Goal: Communication & Community: Participate in discussion

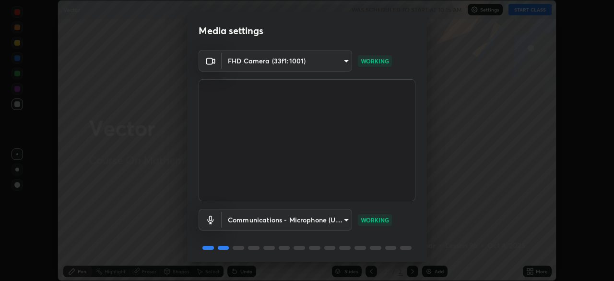
scroll to position [34, 0]
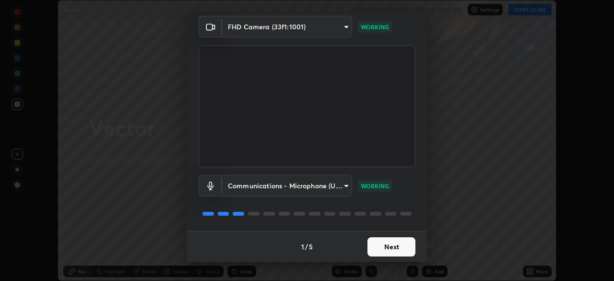
click at [381, 245] on button "Next" at bounding box center [392, 246] width 48 height 19
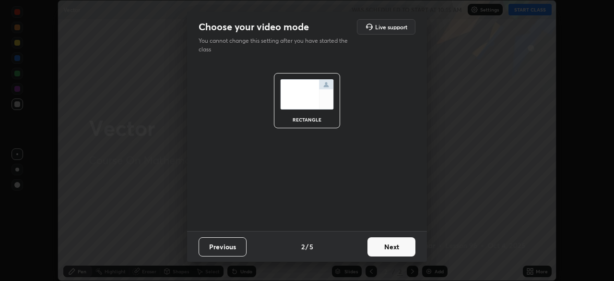
scroll to position [0, 0]
click at [389, 253] on button "Next" at bounding box center [392, 246] width 48 height 19
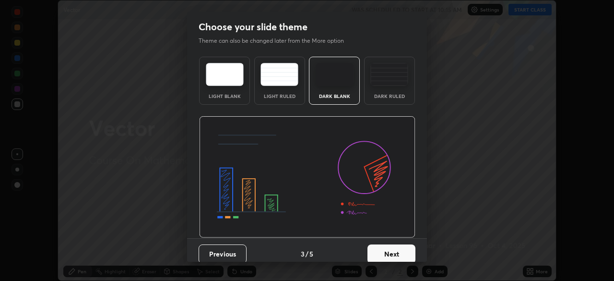
click at [385, 255] on button "Next" at bounding box center [392, 253] width 48 height 19
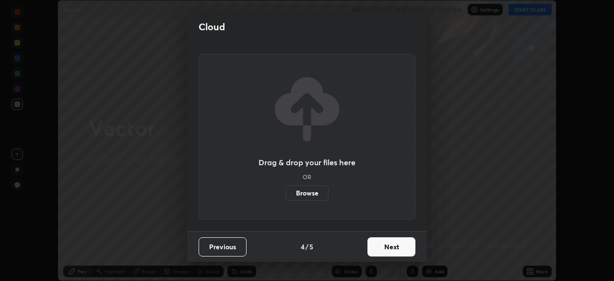
click at [390, 246] on button "Next" at bounding box center [392, 246] width 48 height 19
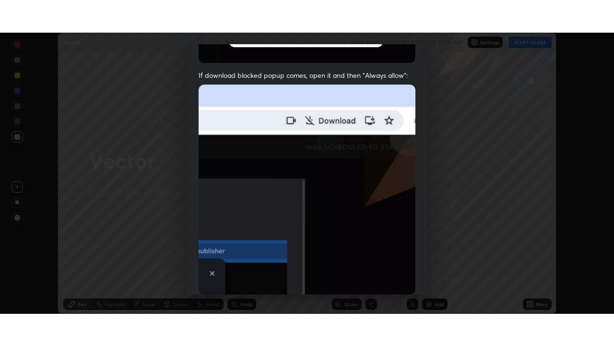
scroll to position [230, 0]
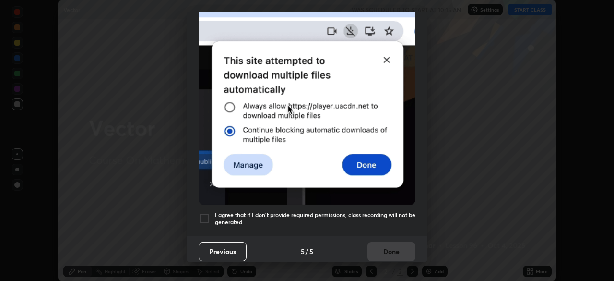
click at [205, 217] on div at bounding box center [205, 219] width 12 height 12
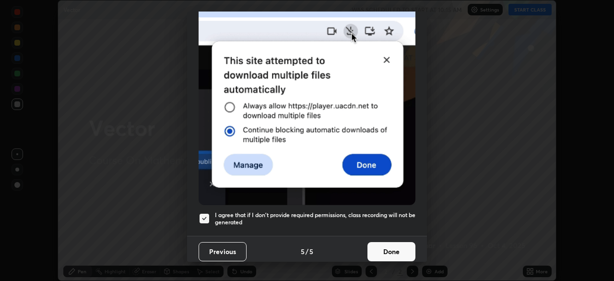
click at [394, 247] on button "Done" at bounding box center [392, 251] width 48 height 19
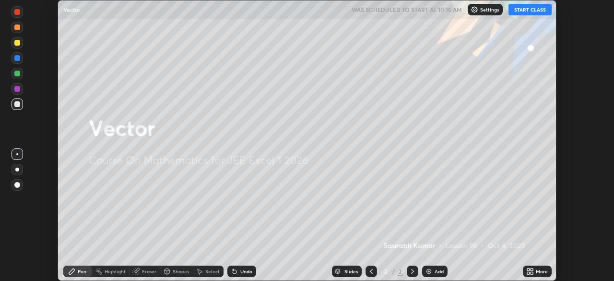
click at [233, 272] on icon at bounding box center [235, 272] width 4 height 4
click at [529, 269] on icon at bounding box center [529, 269] width 2 height 2
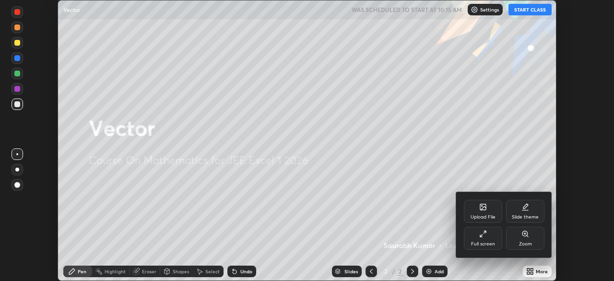
click at [483, 235] on icon at bounding box center [484, 234] width 8 height 8
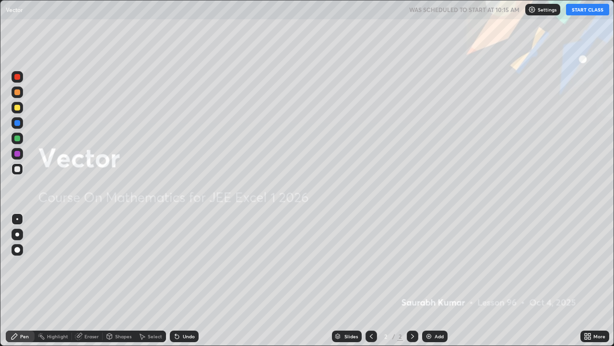
scroll to position [346, 614]
click at [590, 13] on button "START CLASS" at bounding box center [587, 10] width 43 height 12
click at [431, 280] on div "Add" at bounding box center [434, 336] width 25 height 12
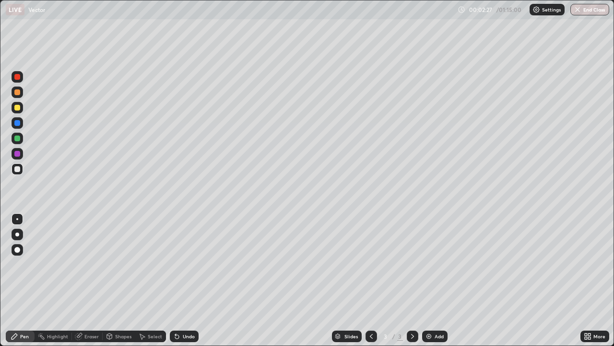
click at [428, 280] on img at bounding box center [429, 336] width 8 height 8
click at [431, 280] on img at bounding box center [429, 336] width 8 height 8
click at [373, 280] on div at bounding box center [372, 336] width 12 height 12
click at [412, 280] on icon at bounding box center [413, 336] width 8 height 8
click at [369, 280] on icon at bounding box center [372, 336] width 8 height 8
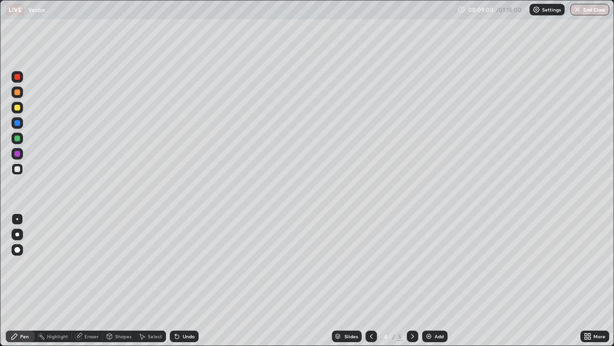
click at [412, 280] on icon at bounding box center [413, 336] width 8 height 8
click at [429, 280] on img at bounding box center [429, 336] width 8 height 8
click at [430, 280] on img at bounding box center [429, 336] width 8 height 8
click at [181, 280] on div "Undo" at bounding box center [184, 336] width 29 height 12
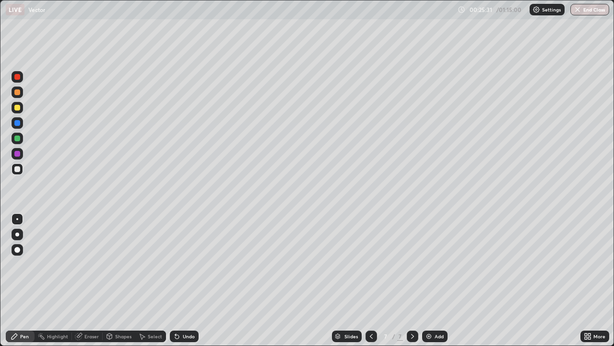
click at [180, 280] on div "Undo" at bounding box center [184, 336] width 29 height 12
click at [90, 280] on div "Eraser" at bounding box center [91, 336] width 14 height 5
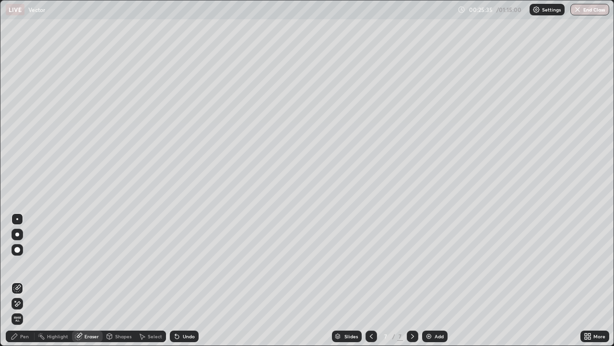
click at [28, 280] on div "Pen" at bounding box center [24, 336] width 9 height 5
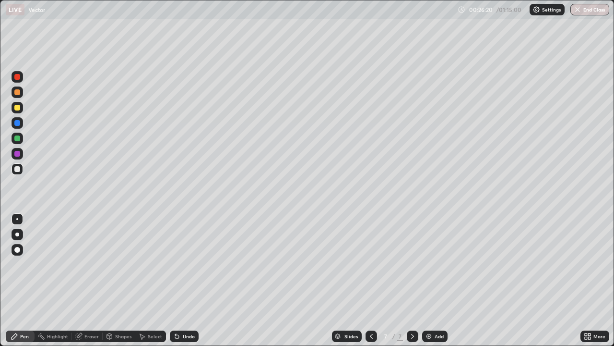
click at [427, 280] on img at bounding box center [429, 336] width 8 height 8
click at [96, 280] on div "Eraser" at bounding box center [87, 336] width 31 height 12
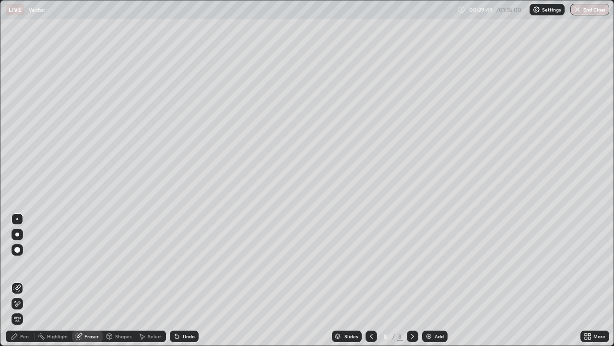
click at [29, 280] on div "Pen" at bounding box center [20, 336] width 29 height 12
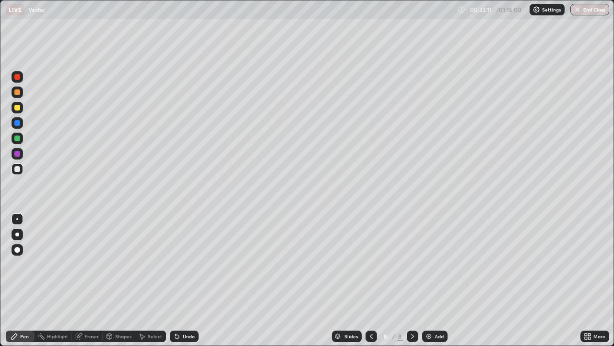
click at [147, 280] on div "Select" at bounding box center [150, 336] width 31 height 12
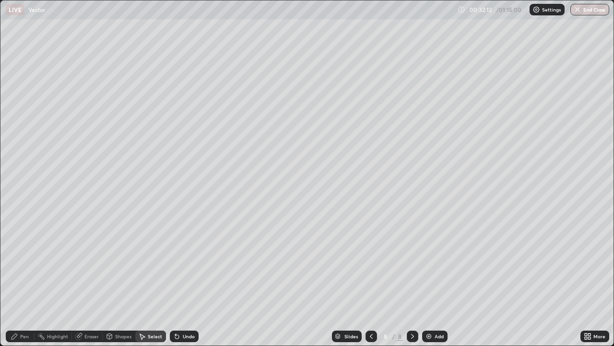
click at [90, 280] on div "Eraser" at bounding box center [87, 336] width 31 height 12
click at [17, 250] on div at bounding box center [17, 250] width 6 height 6
click at [29, 280] on div "Pen" at bounding box center [20, 336] width 29 height 12
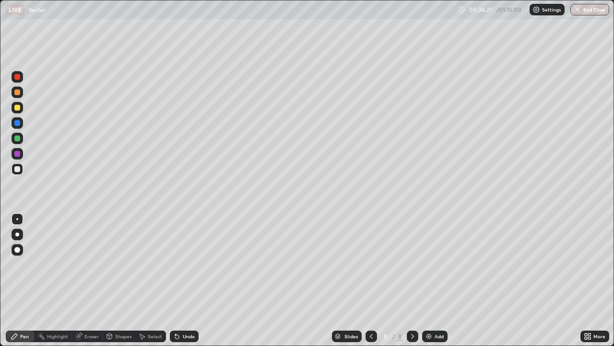
click at [428, 280] on img at bounding box center [429, 336] width 8 height 8
click at [180, 280] on icon at bounding box center [177, 336] width 8 height 8
click at [181, 280] on div "Undo" at bounding box center [184, 336] width 29 height 12
click at [178, 280] on icon at bounding box center [177, 336] width 8 height 8
click at [153, 280] on div "Select" at bounding box center [155, 336] width 14 height 5
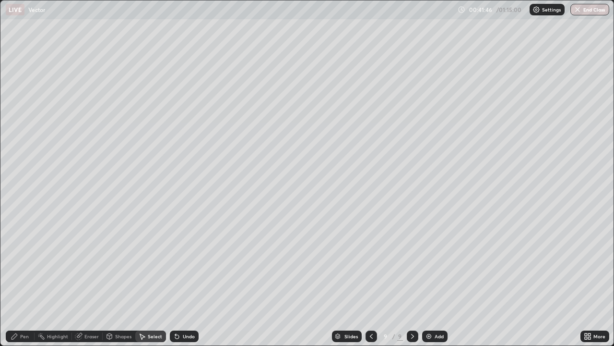
click at [120, 280] on div "Shapes" at bounding box center [123, 336] width 16 height 5
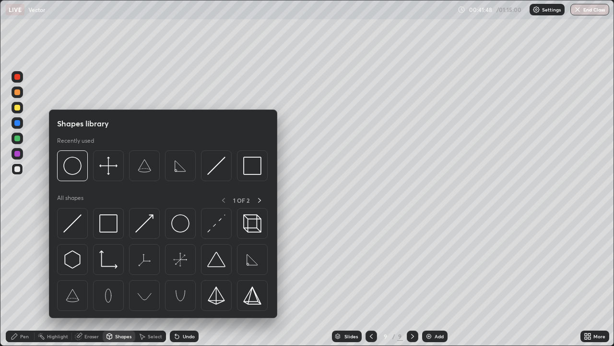
click at [24, 280] on div "Pen" at bounding box center [20, 336] width 29 height 12
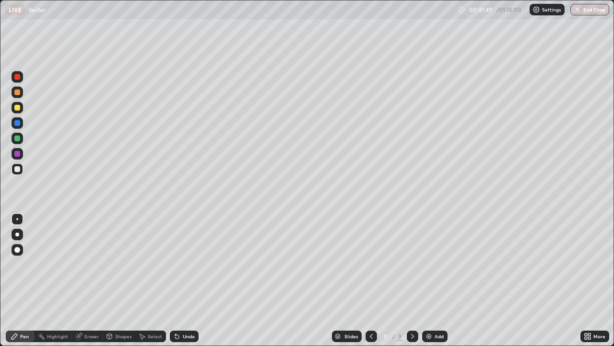
click at [91, 280] on div "Eraser" at bounding box center [87, 336] width 31 height 12
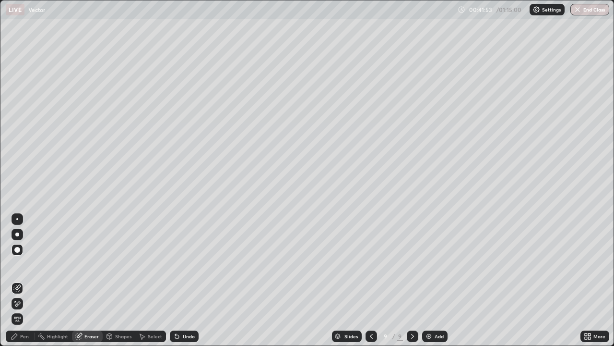
click at [23, 280] on div "Pen" at bounding box center [24, 336] width 9 height 5
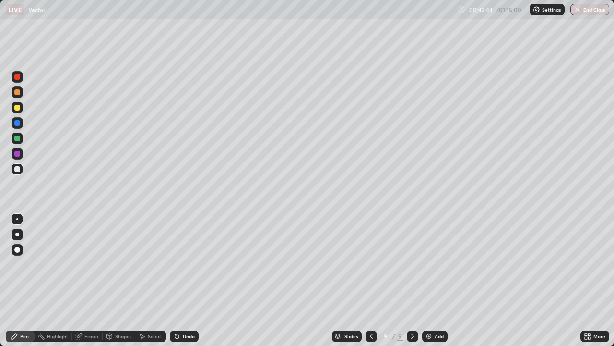
click at [92, 280] on div "Eraser" at bounding box center [91, 336] width 14 height 5
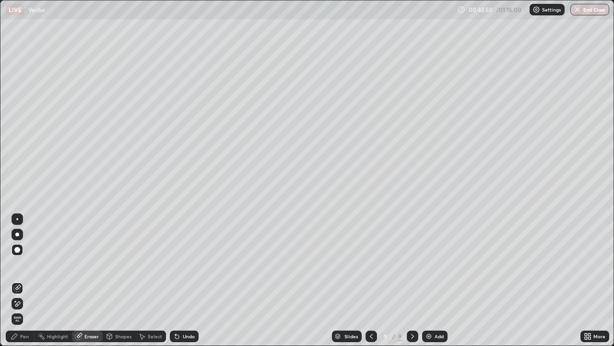
click at [30, 280] on div "Pen" at bounding box center [20, 336] width 29 height 12
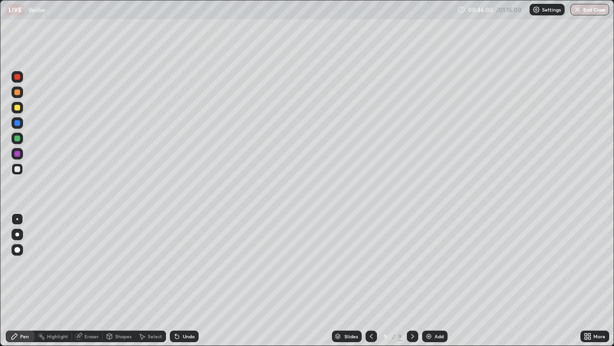
click at [426, 280] on img at bounding box center [429, 336] width 8 height 8
click at [175, 280] on icon at bounding box center [177, 337] width 4 height 4
click at [181, 280] on div "Undo" at bounding box center [184, 336] width 29 height 12
click at [184, 280] on div "Undo" at bounding box center [189, 336] width 12 height 5
click at [120, 280] on div "Shapes" at bounding box center [119, 336] width 33 height 12
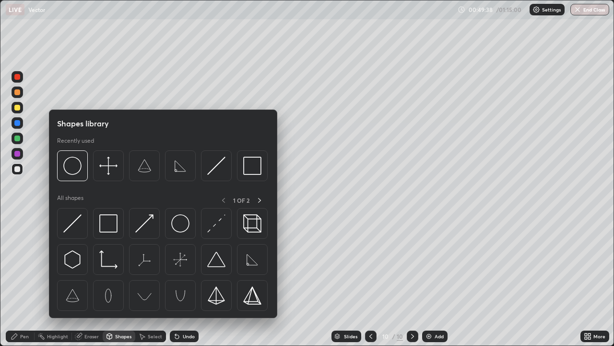
click at [91, 280] on div "Eraser" at bounding box center [91, 336] width 14 height 5
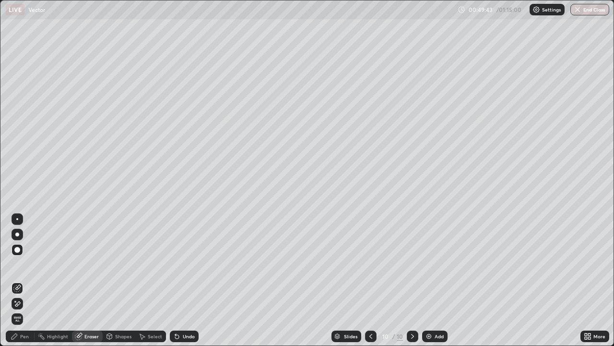
click at [23, 280] on div "Pen" at bounding box center [20, 336] width 29 height 12
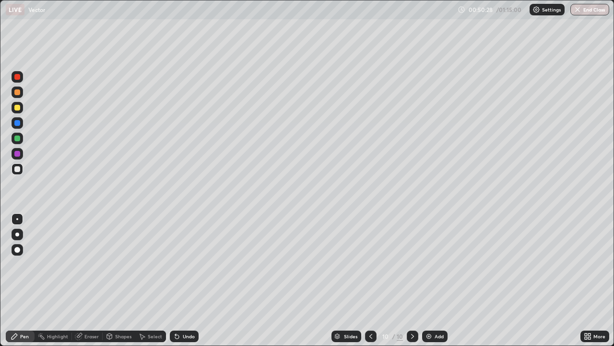
click at [431, 280] on img at bounding box center [429, 336] width 8 height 8
click at [432, 280] on img at bounding box center [429, 336] width 8 height 8
click at [429, 280] on img at bounding box center [429, 336] width 8 height 8
click at [371, 280] on icon at bounding box center [371, 336] width 3 height 5
click at [422, 280] on div "Add" at bounding box center [434, 336] width 25 height 12
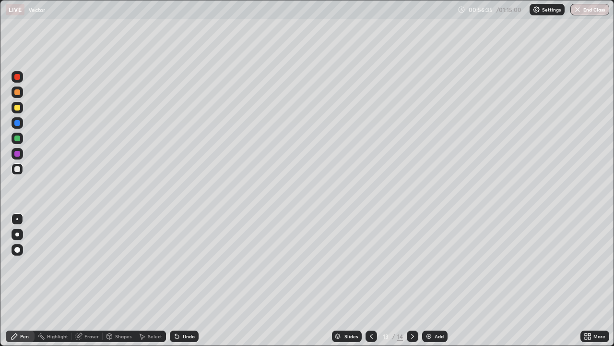
click at [373, 280] on icon at bounding box center [372, 336] width 8 height 8
click at [413, 280] on icon at bounding box center [412, 336] width 3 height 5
click at [413, 280] on icon at bounding box center [413, 336] width 8 height 8
click at [427, 280] on img at bounding box center [429, 336] width 8 height 8
click at [431, 280] on img at bounding box center [429, 336] width 8 height 8
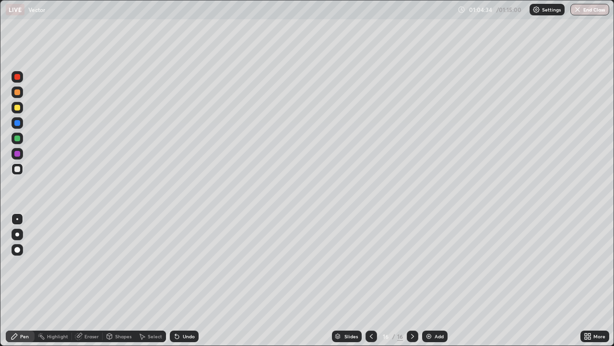
click at [430, 280] on img at bounding box center [429, 336] width 8 height 8
click at [433, 280] on div "Add" at bounding box center [434, 336] width 25 height 12
click at [588, 14] on button "End Class" at bounding box center [591, 10] width 38 height 12
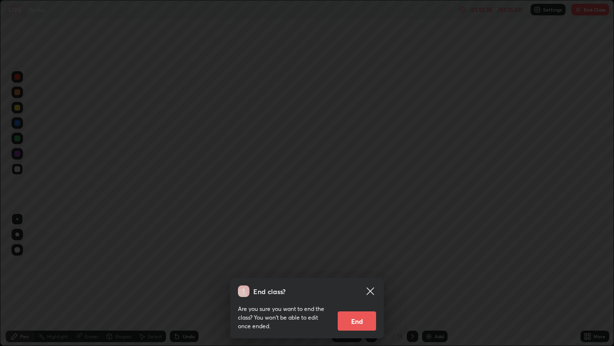
click at [354, 280] on button "End" at bounding box center [357, 320] width 38 height 19
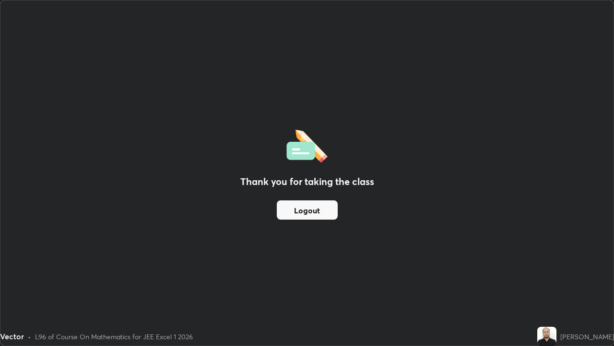
click at [312, 210] on button "Logout" at bounding box center [307, 209] width 61 height 19
click at [310, 215] on button "Logout" at bounding box center [307, 209] width 61 height 19
click at [357, 236] on div "Thank you for taking the class Logout" at bounding box center [306, 172] width 613 height 345
click at [358, 220] on div "Thank you for taking the class Logout" at bounding box center [306, 172] width 613 height 345
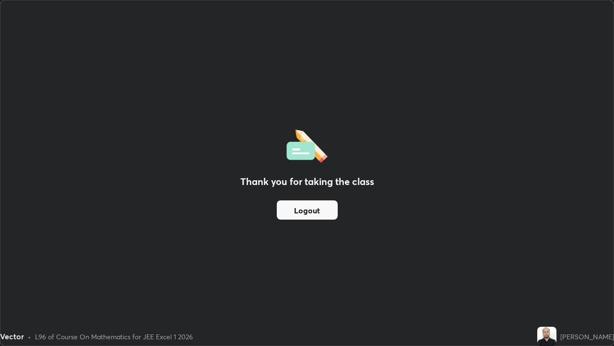
click at [363, 211] on div "Thank you for taking the class Logout" at bounding box center [306, 172] width 613 height 345
click at [387, 172] on div "Thank you for taking the class Logout" at bounding box center [306, 172] width 613 height 345
click at [571, 179] on div "Thank you for taking the class Logout" at bounding box center [306, 172] width 613 height 345
click at [566, 217] on div "Thank you for taking the class Logout" at bounding box center [306, 172] width 613 height 345
click at [566, 185] on div "Thank you for taking the class Logout" at bounding box center [306, 172] width 613 height 345
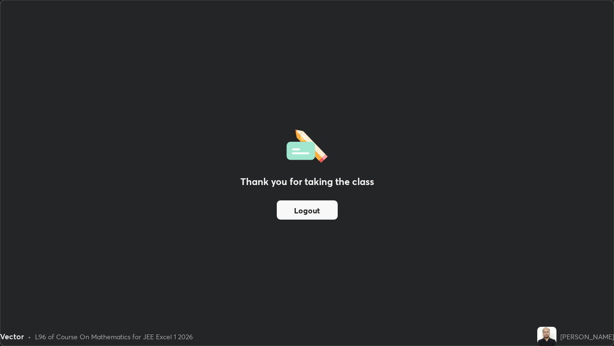
click at [309, 208] on button "Logout" at bounding box center [307, 209] width 61 height 19
click at [308, 212] on button "Logout" at bounding box center [307, 209] width 61 height 19
click at [311, 211] on button "Logout" at bounding box center [307, 209] width 61 height 19
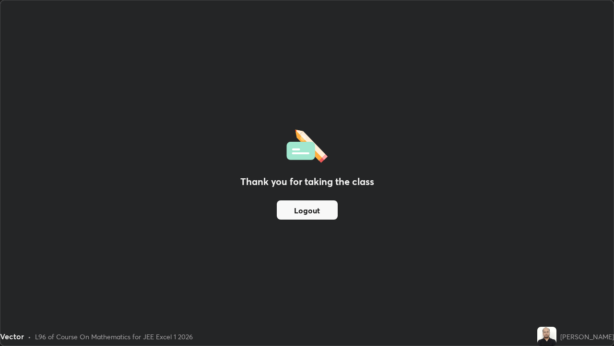
click at [311, 211] on button "Logout" at bounding box center [307, 209] width 61 height 19
click at [311, 210] on button "Logout" at bounding box center [307, 209] width 61 height 19
click at [14, 112] on div "Thank you for taking the class Logout" at bounding box center [306, 172] width 613 height 345
click at [15, 94] on div "Thank you for taking the class Logout" at bounding box center [306, 172] width 613 height 345
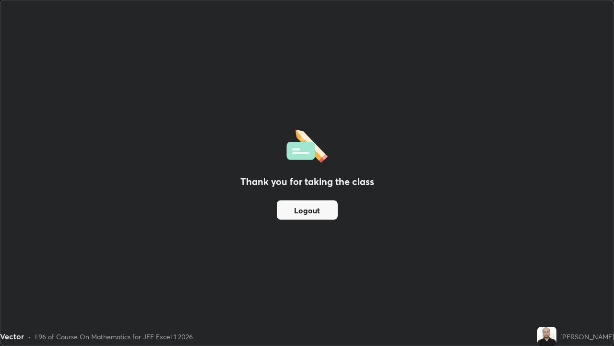
click at [24, 117] on div "Thank you for taking the class Logout" at bounding box center [306, 172] width 613 height 345
click at [19, 144] on div "Thank you for taking the class Logout" at bounding box center [306, 172] width 613 height 345
click at [57, 165] on div "Thank you for taking the class Logout" at bounding box center [306, 172] width 613 height 345
click at [88, 144] on div "Thank you for taking the class Logout" at bounding box center [306, 172] width 613 height 345
click at [70, 104] on div "Thank you for taking the class Logout" at bounding box center [306, 172] width 613 height 345
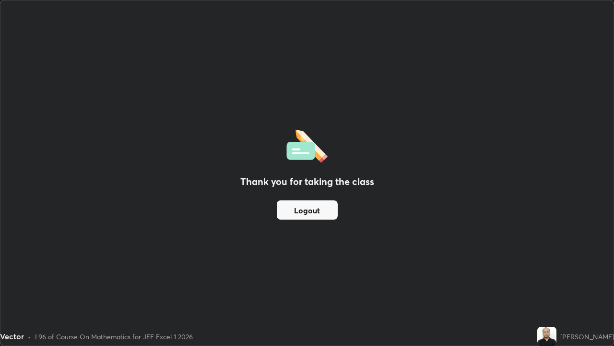
click at [68, 121] on div "Thank you for taking the class Logout" at bounding box center [306, 172] width 613 height 345
click at [76, 151] on div "Thank you for taking the class Logout" at bounding box center [306, 172] width 613 height 345
click at [97, 175] on div "Thank you for taking the class Logout" at bounding box center [306, 172] width 613 height 345
click at [102, 196] on div "Thank you for taking the class Logout" at bounding box center [306, 172] width 613 height 345
click at [99, 222] on div "Thank you for taking the class Logout" at bounding box center [306, 172] width 613 height 345
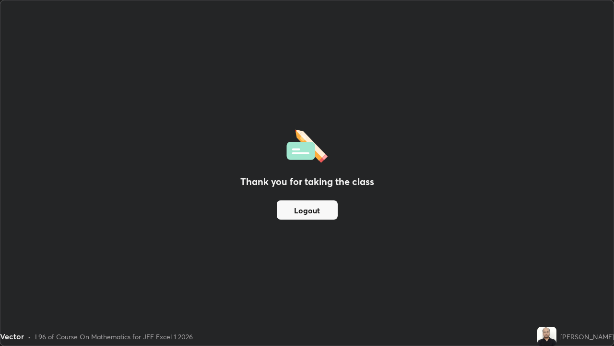
click at [87, 250] on div "Thank you for taking the class Logout" at bounding box center [306, 172] width 613 height 345
click at [69, 265] on div "Thank you for taking the class Logout" at bounding box center [306, 172] width 613 height 345
click at [136, 166] on div "Thank you for taking the class Logout" at bounding box center [306, 172] width 613 height 345
click at [548, 127] on div "Thank you for taking the class Logout" at bounding box center [306, 172] width 613 height 345
click at [568, 116] on div "Thank you for taking the class Logout" at bounding box center [306, 172] width 613 height 345
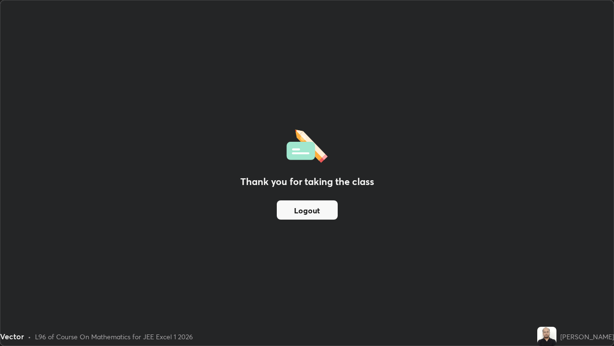
click at [585, 94] on div "Thank you for taking the class Logout" at bounding box center [306, 172] width 613 height 345
click at [570, 238] on div "Thank you for taking the class Logout" at bounding box center [306, 172] width 613 height 345
click at [547, 280] on img at bounding box center [547, 335] width 19 height 19
click at [557, 280] on img at bounding box center [547, 335] width 19 height 19
click at [565, 280] on div "[PERSON_NAME]" at bounding box center [576, 335] width 77 height 19
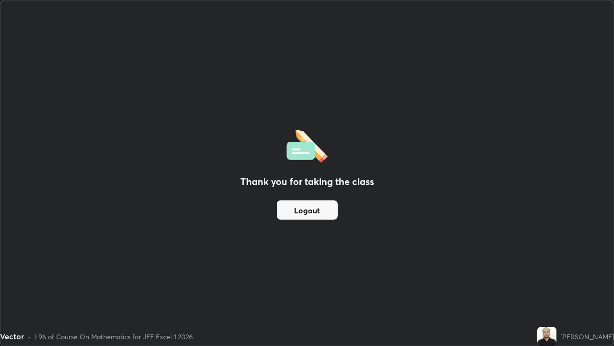
click at [314, 208] on button "Logout" at bounding box center [307, 209] width 61 height 19
click at [315, 211] on button "Logout" at bounding box center [307, 209] width 61 height 19
click at [316, 211] on button "Logout" at bounding box center [307, 209] width 61 height 19
click at [316, 213] on button "Logout" at bounding box center [307, 209] width 61 height 19
click at [316, 212] on button "Logout" at bounding box center [307, 209] width 61 height 19
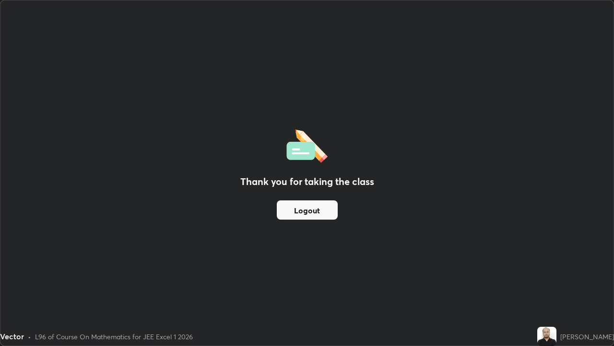
click at [313, 214] on button "Logout" at bounding box center [307, 209] width 61 height 19
click at [303, 212] on button "Logout" at bounding box center [307, 209] width 61 height 19
click at [307, 210] on button "Logout" at bounding box center [307, 209] width 61 height 19
click at [309, 209] on button "Logout" at bounding box center [307, 209] width 61 height 19
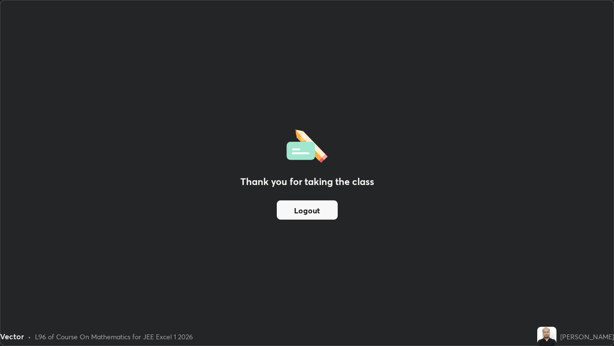
click at [313, 209] on button "Logout" at bounding box center [307, 209] width 61 height 19
click at [350, 216] on div "Thank you for taking the class Logout" at bounding box center [306, 172] width 613 height 345
